Goal: Information Seeking & Learning: Understand process/instructions

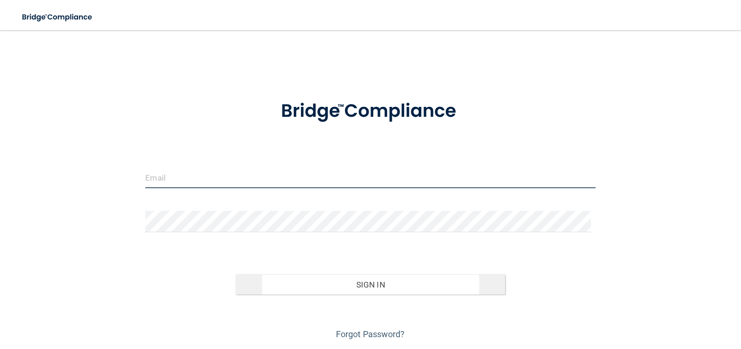
type input "[EMAIL_ADDRESS][DOMAIN_NAME]"
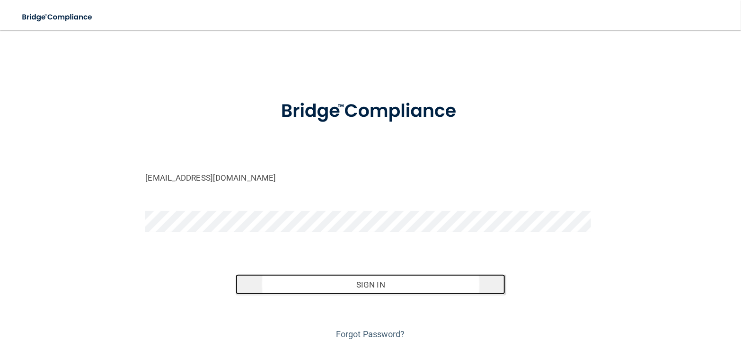
click at [361, 283] on button "Sign In" at bounding box center [371, 284] width 270 height 21
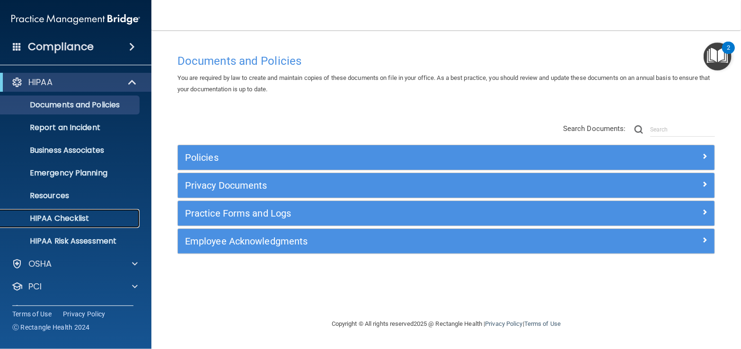
click at [83, 217] on p "HIPAA Checklist" at bounding box center [70, 218] width 129 height 9
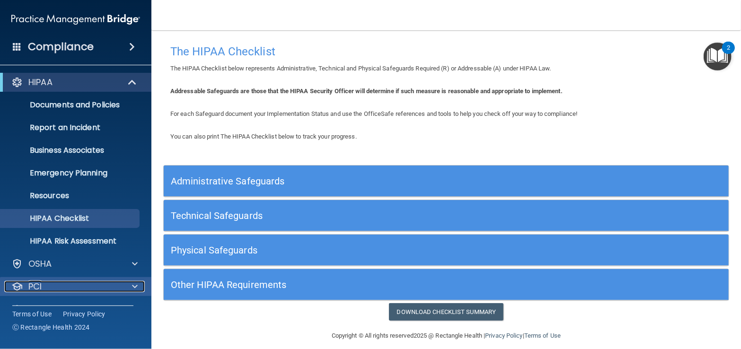
click at [135, 286] on span at bounding box center [135, 286] width 6 height 11
click at [36, 284] on p "PCI" at bounding box center [34, 286] width 13 height 11
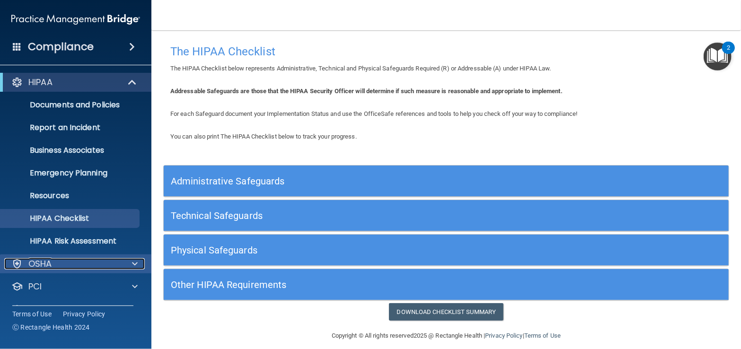
click at [135, 263] on span at bounding box center [135, 263] width 6 height 11
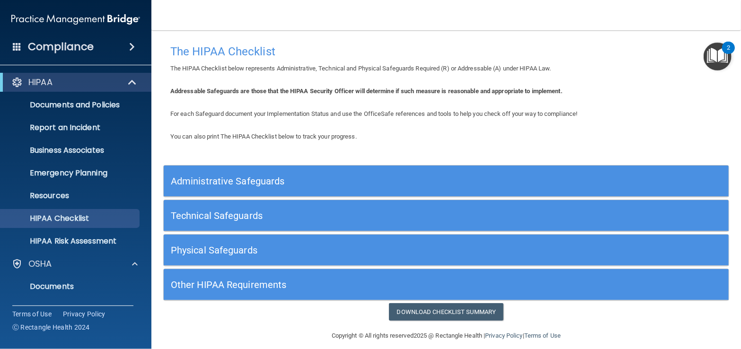
click at [732, 45] on div "2" at bounding box center [728, 48] width 13 height 12
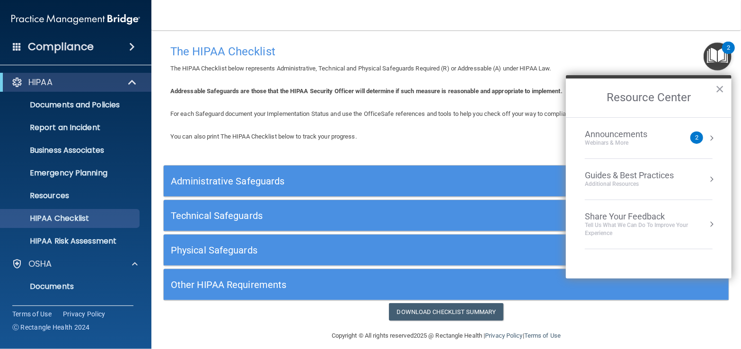
click at [706, 136] on div "Announcements Webinars & More 2" at bounding box center [649, 138] width 128 height 18
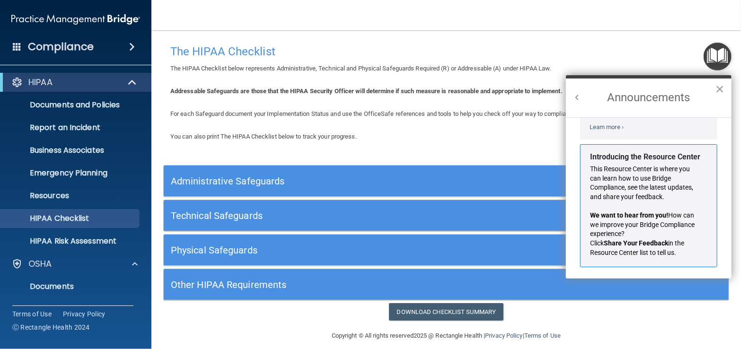
scroll to position [155, 0]
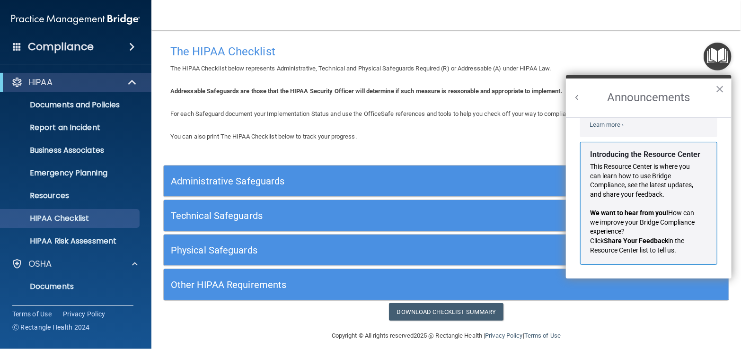
click at [121, 18] on img at bounding box center [75, 19] width 129 height 19
click at [131, 44] on span at bounding box center [132, 46] width 6 height 11
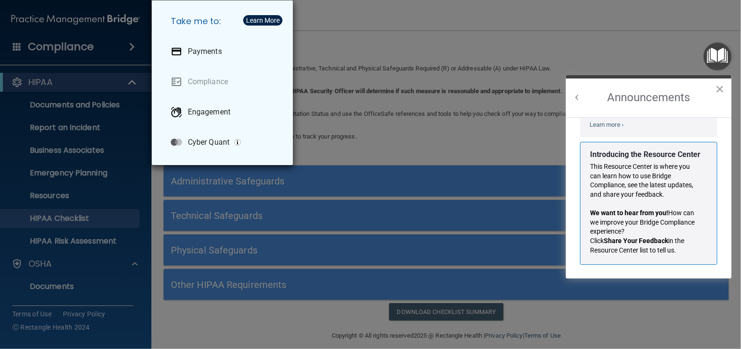
click at [350, 29] on div "Take me to: Payments Compliance Engagement Cyber Quant" at bounding box center [370, 174] width 741 height 349
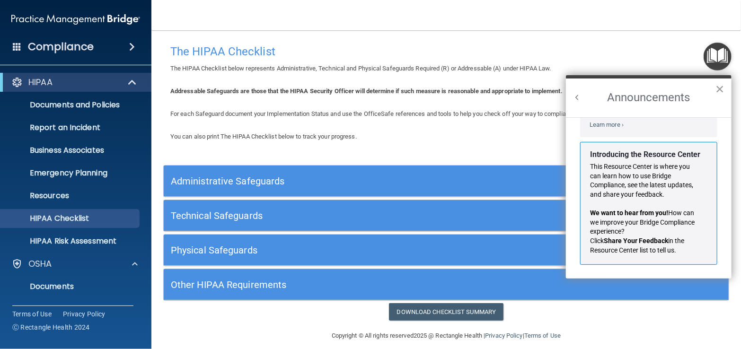
click at [719, 86] on button "×" at bounding box center [719, 88] width 9 height 15
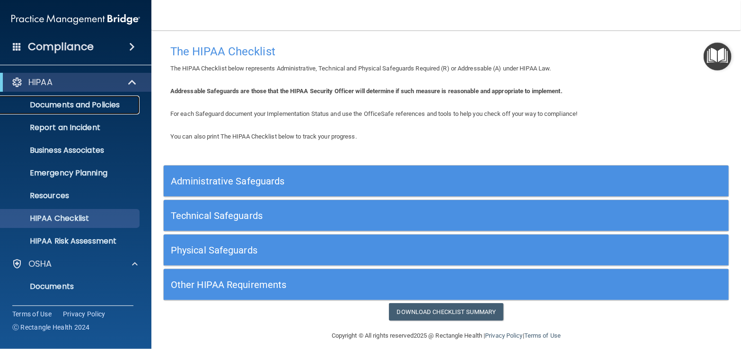
click at [89, 106] on p "Documents and Policies" at bounding box center [70, 104] width 129 height 9
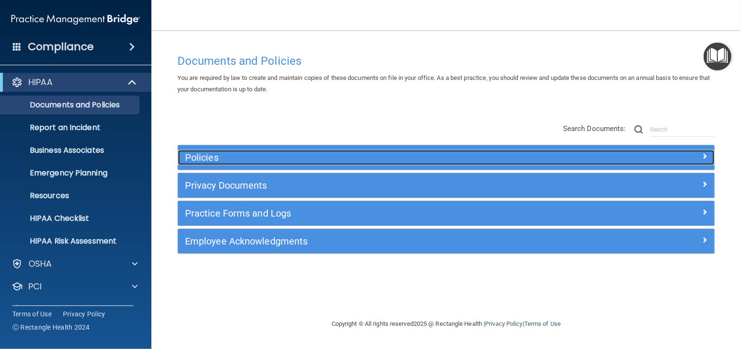
click at [202, 155] on h5 "Policies" at bounding box center [379, 157] width 388 height 10
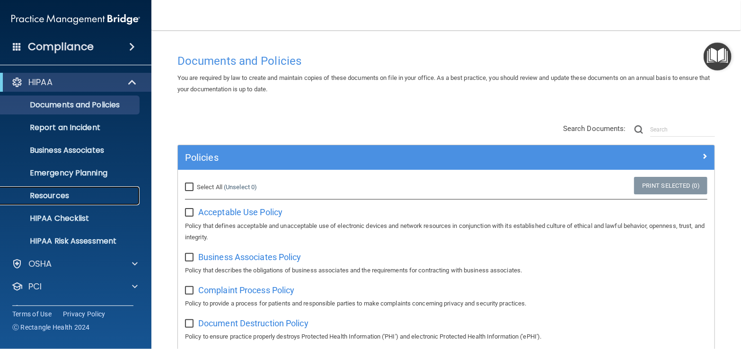
click at [64, 192] on p "Resources" at bounding box center [70, 195] width 129 height 9
